Goal: Book appointment/travel/reservation

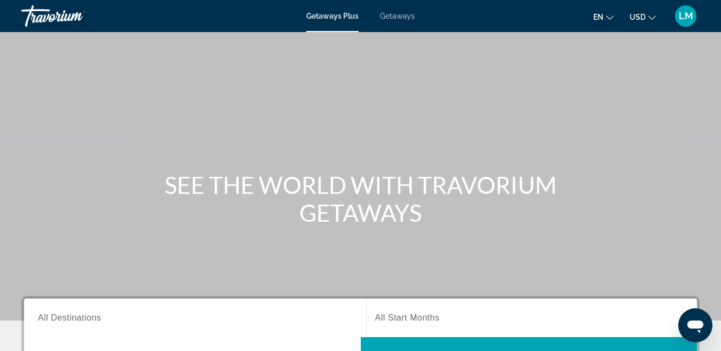
click at [402, 17] on span "Getaways" at bounding box center [397, 16] width 35 height 9
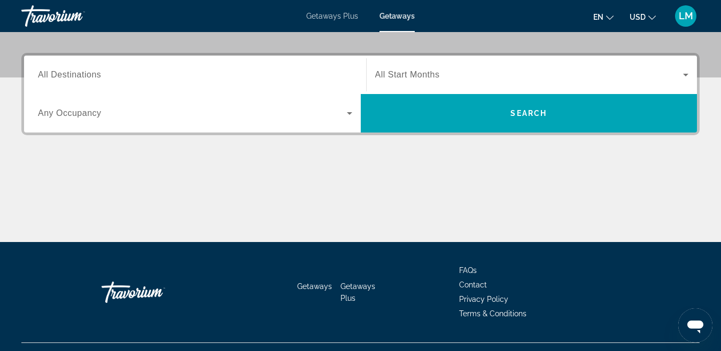
scroll to position [265, 0]
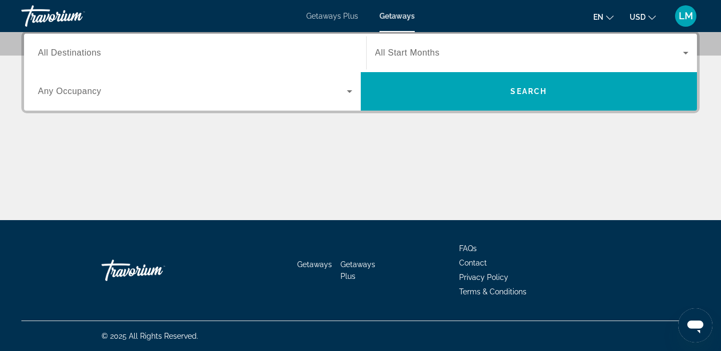
click at [95, 52] on span "All Destinations" at bounding box center [69, 52] width 63 height 9
click at [95, 52] on input "Destination All Destinations" at bounding box center [195, 53] width 314 height 13
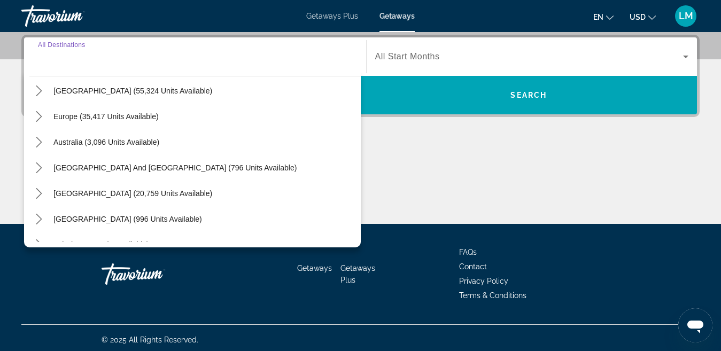
scroll to position [107, 0]
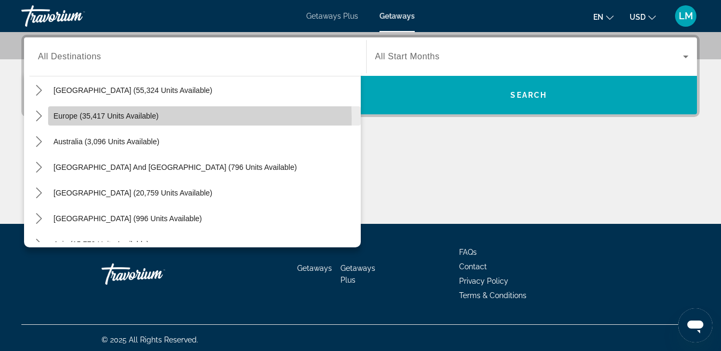
click at [92, 118] on span "Europe (35,417 units available)" at bounding box center [105, 116] width 105 height 9
type input "**********"
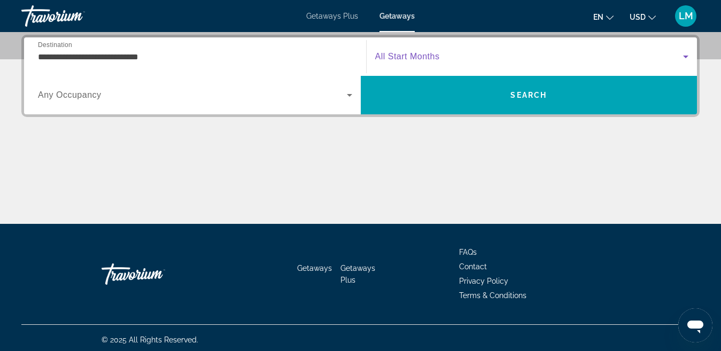
click at [686, 57] on icon "Search widget" at bounding box center [685, 57] width 5 height 3
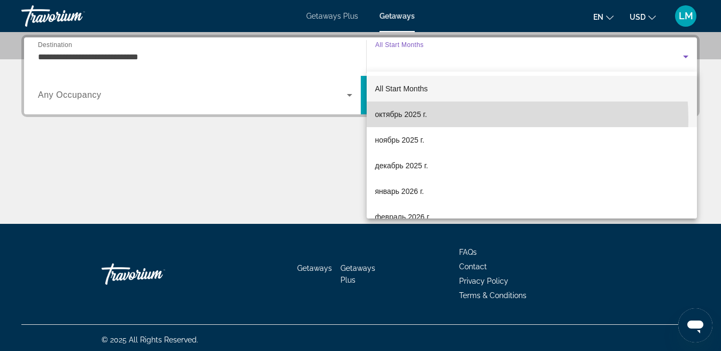
click at [440, 120] on mat-option "октябрь 2025 г." at bounding box center [532, 115] width 331 height 26
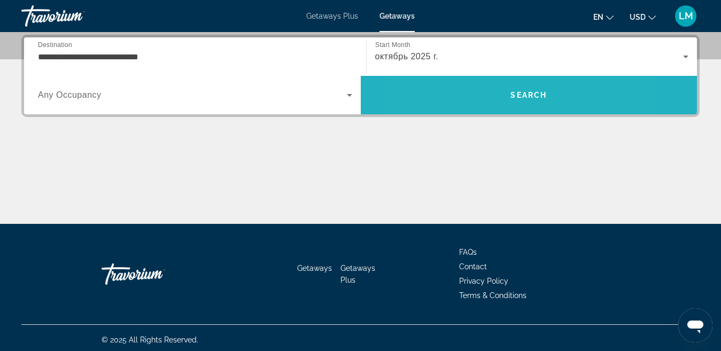
click at [473, 105] on span "Search" at bounding box center [529, 95] width 337 height 26
